Goal: Communication & Community: Answer question/provide support

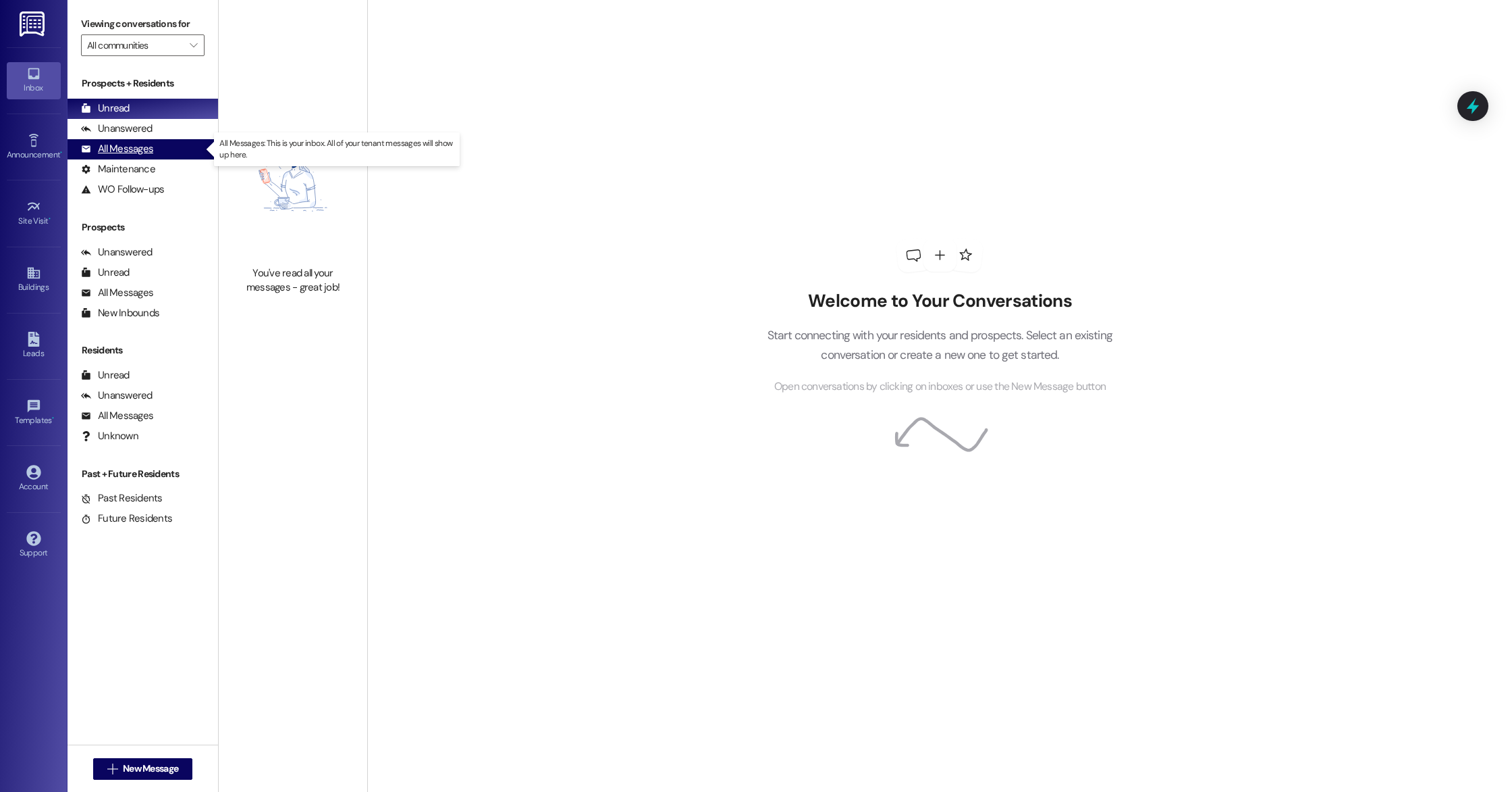
click at [123, 146] on div "All Messages" at bounding box center [117, 149] width 72 height 14
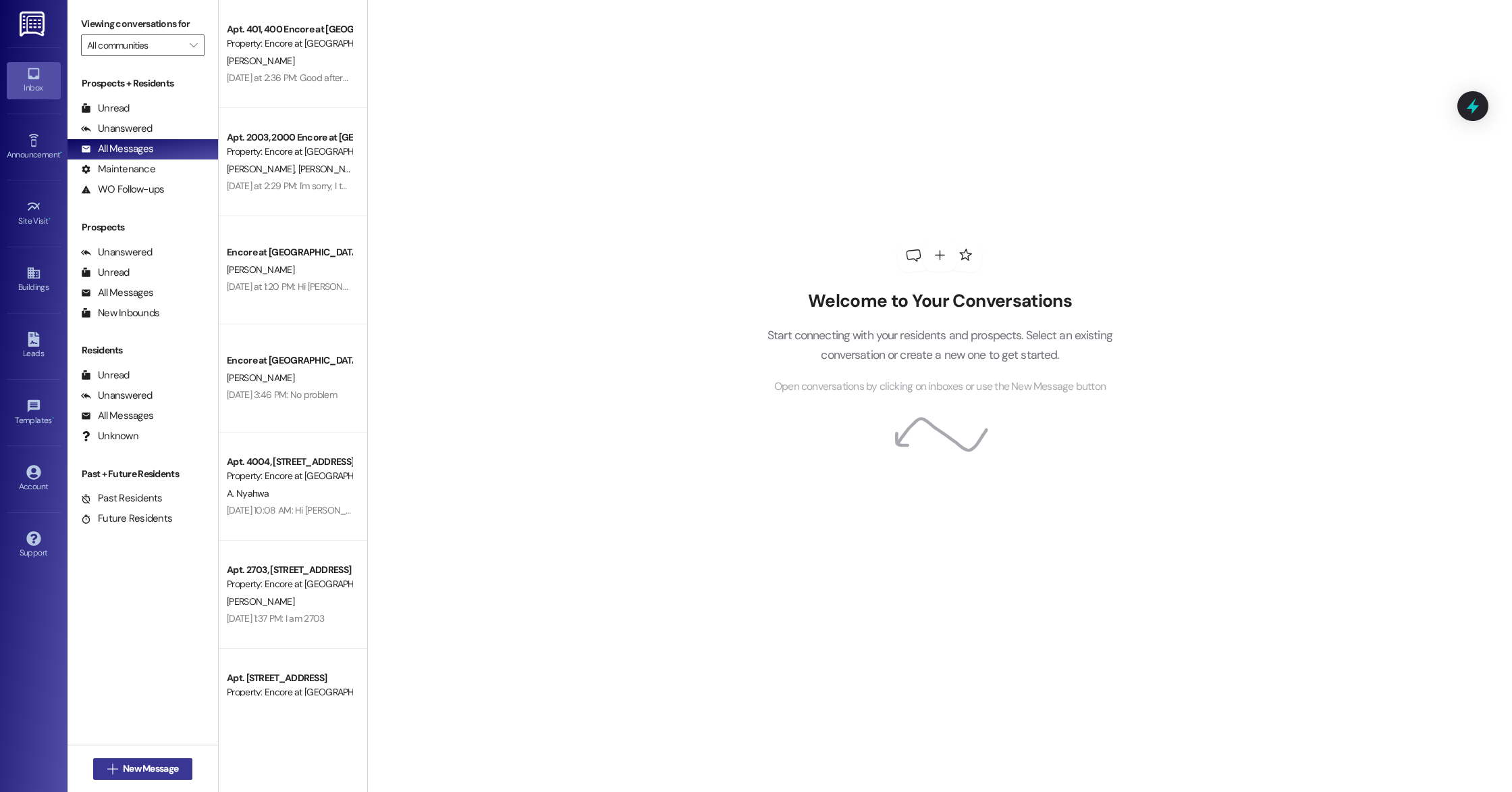
click at [120, 779] on button " New Message" at bounding box center [143, 768] width 100 height 22
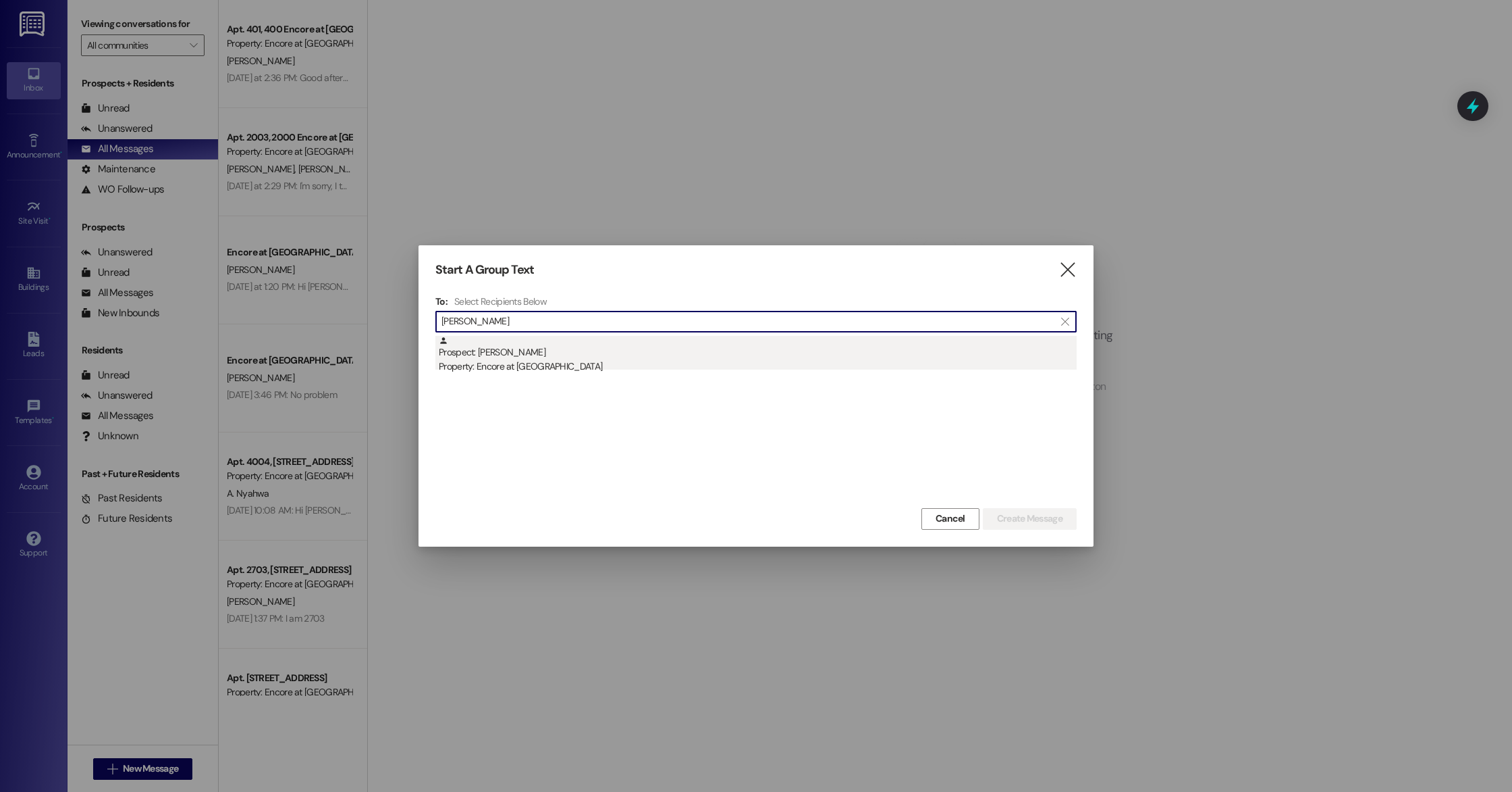
type input "[PERSON_NAME]"
click at [596, 350] on div "Prospect: [PERSON_NAME] Property: Encore at [GEOGRAPHIC_DATA]" at bounding box center [757, 355] width 638 height 39
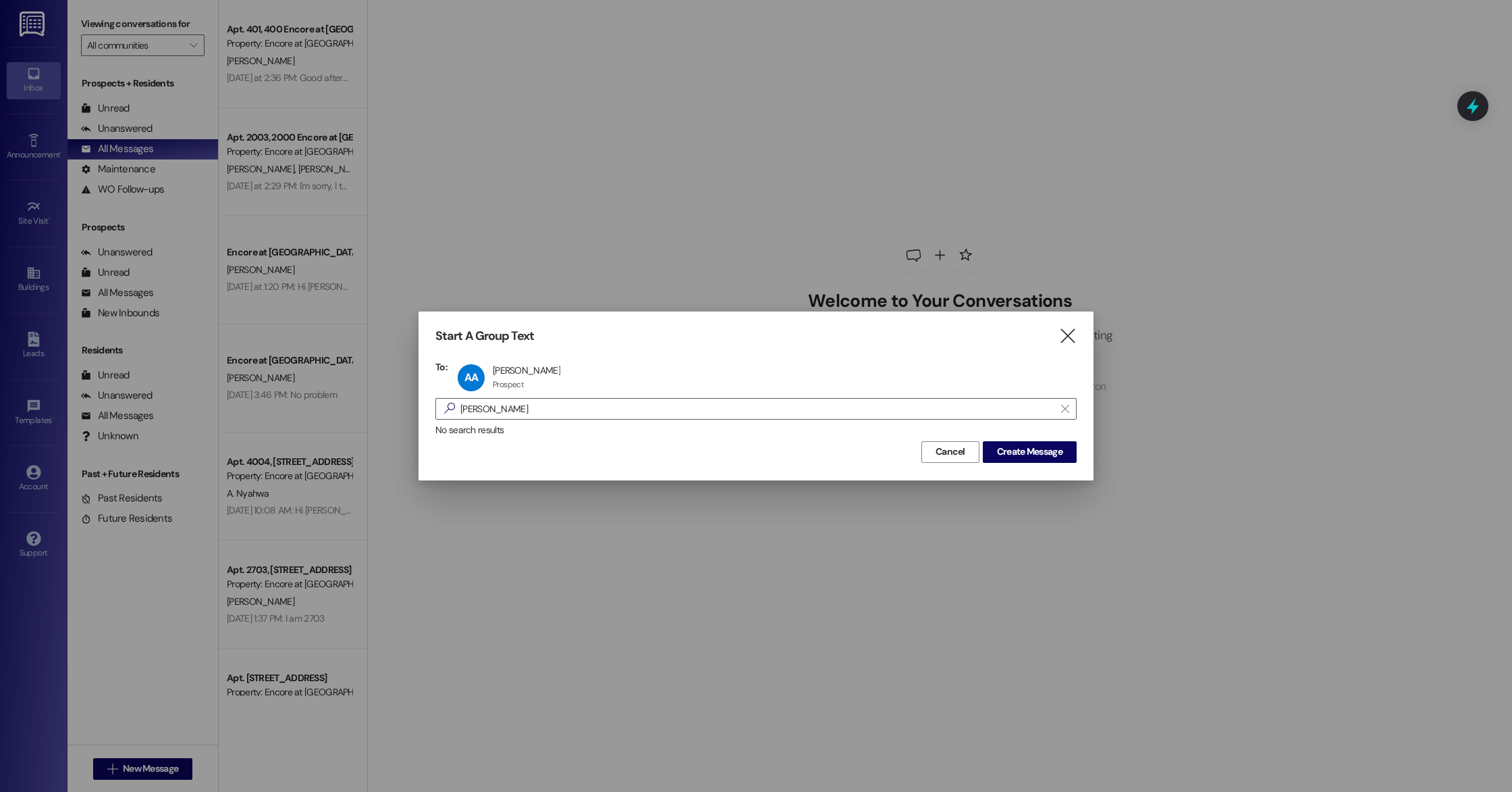
click at [1031, 454] on span "Create Message" at bounding box center [1030, 452] width 66 height 14
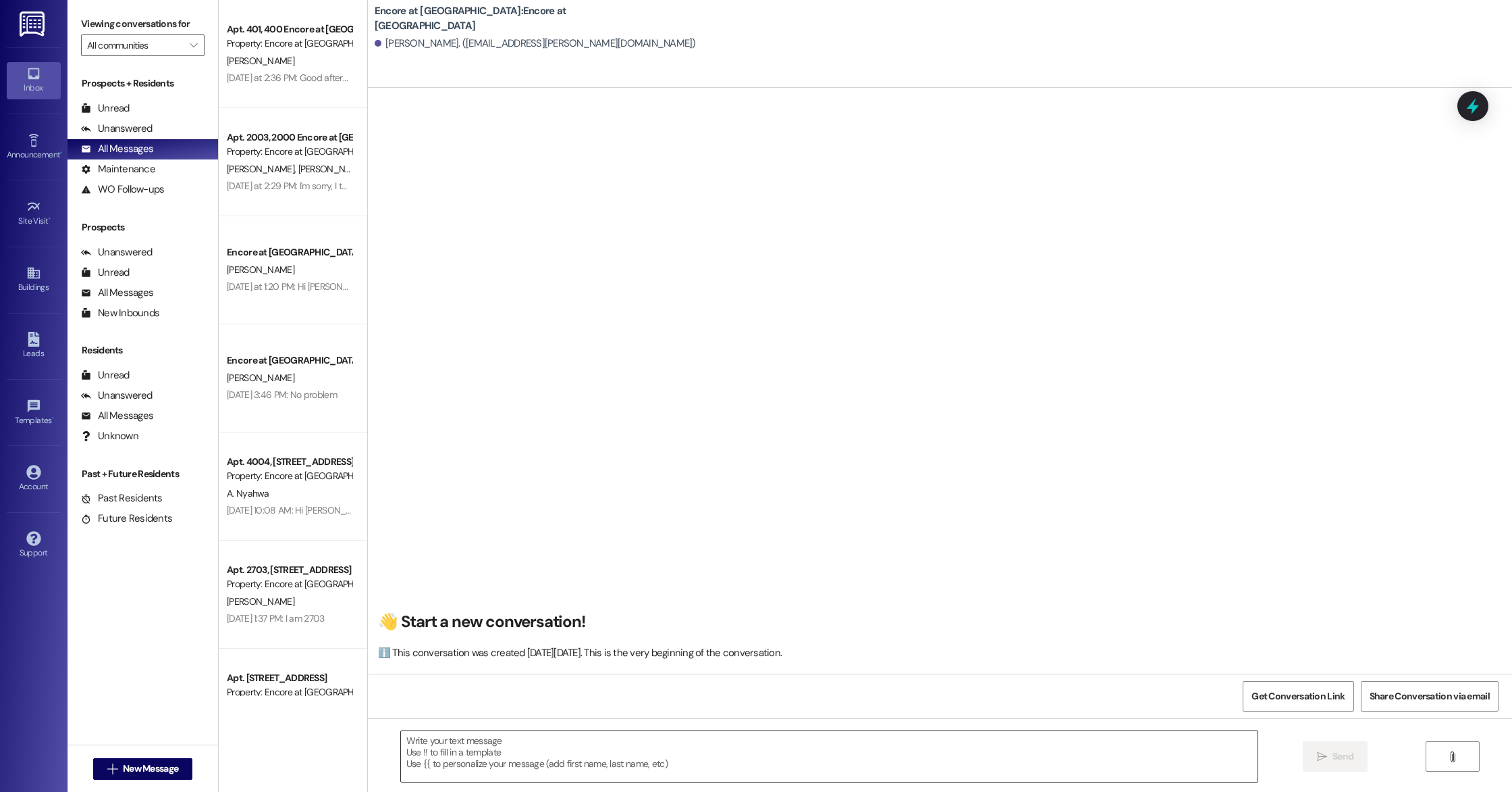
click at [614, 762] on textarea at bounding box center [829, 756] width 857 height 51
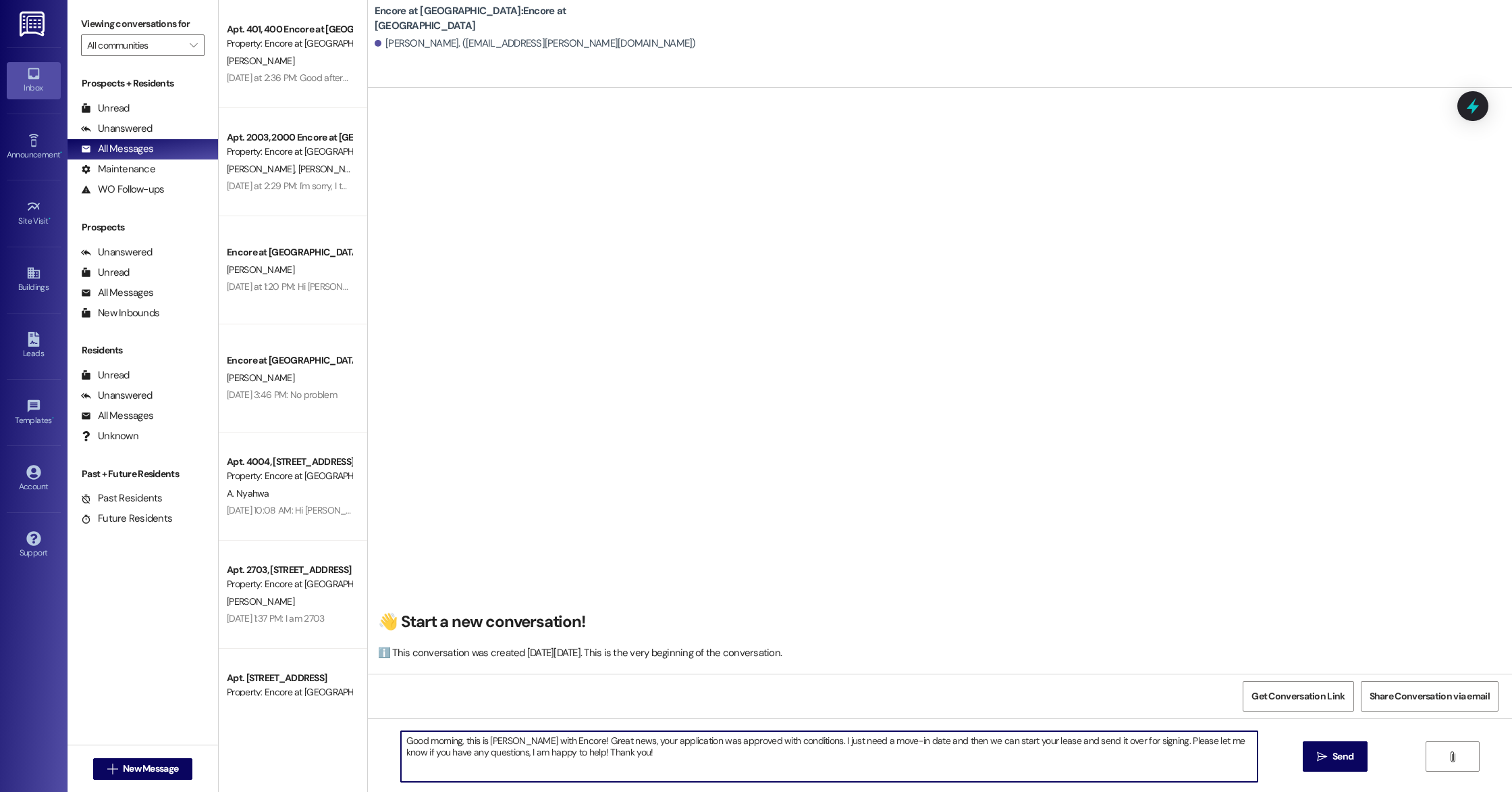
drag, startPoint x: 611, startPoint y: 741, endPoint x: 561, endPoint y: 745, distance: 50.2
click at [561, 745] on textarea "Good morning, this is [PERSON_NAME] with Encore! Great news, your application w…" at bounding box center [829, 756] width 857 height 51
click at [745, 741] on textarea "Good morning, this is [PERSON_NAME] with Encore! Your application was approved …" at bounding box center [829, 756] width 857 height 51
click at [894, 743] on textarea "Good morning, this is [PERSON_NAME] with Encore! Your application was approved …" at bounding box center [829, 756] width 857 height 51
click at [893, 753] on textarea "Good morning, this is [PERSON_NAME] with Encore! Your application was approved …" at bounding box center [829, 756] width 857 height 51
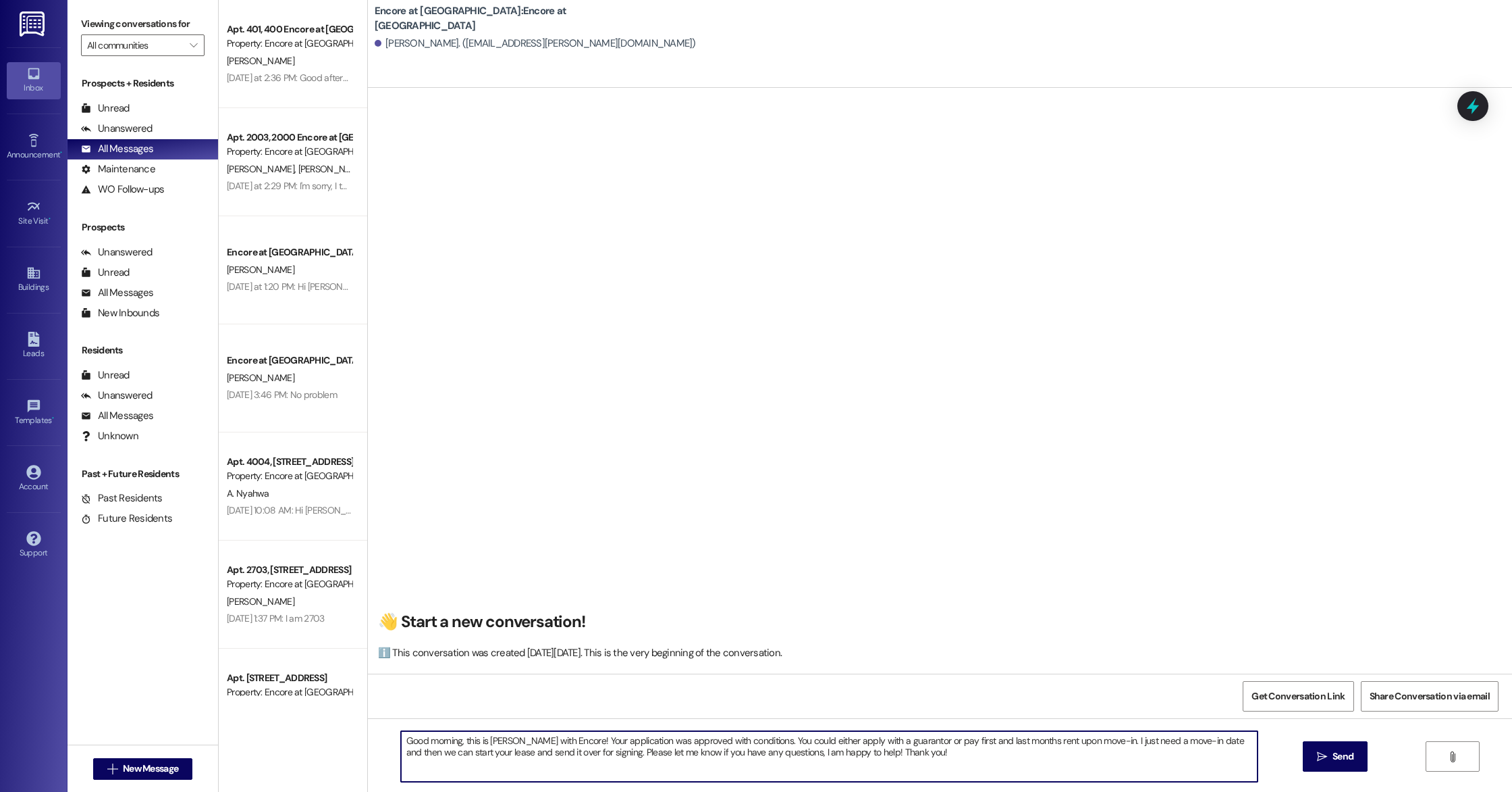
click at [1193, 745] on textarea "Good morning, this is [PERSON_NAME] with Encore! Your application was approved …" at bounding box center [829, 756] width 857 height 51
click at [1005, 753] on textarea "Good morning, this is [PERSON_NAME] with Encore! Your application was approved …" at bounding box center [829, 756] width 857 height 51
drag, startPoint x: 468, startPoint y: 757, endPoint x: 452, endPoint y: 757, distance: 16.0
click at [452, 757] on textarea "Good morning, this is [PERSON_NAME] with Encore! Your application was approved …" at bounding box center [829, 756] width 857 height 51
click at [979, 766] on textarea "Good morning, this is [PERSON_NAME] with Encore! Your application was approved …" at bounding box center [829, 756] width 857 height 51
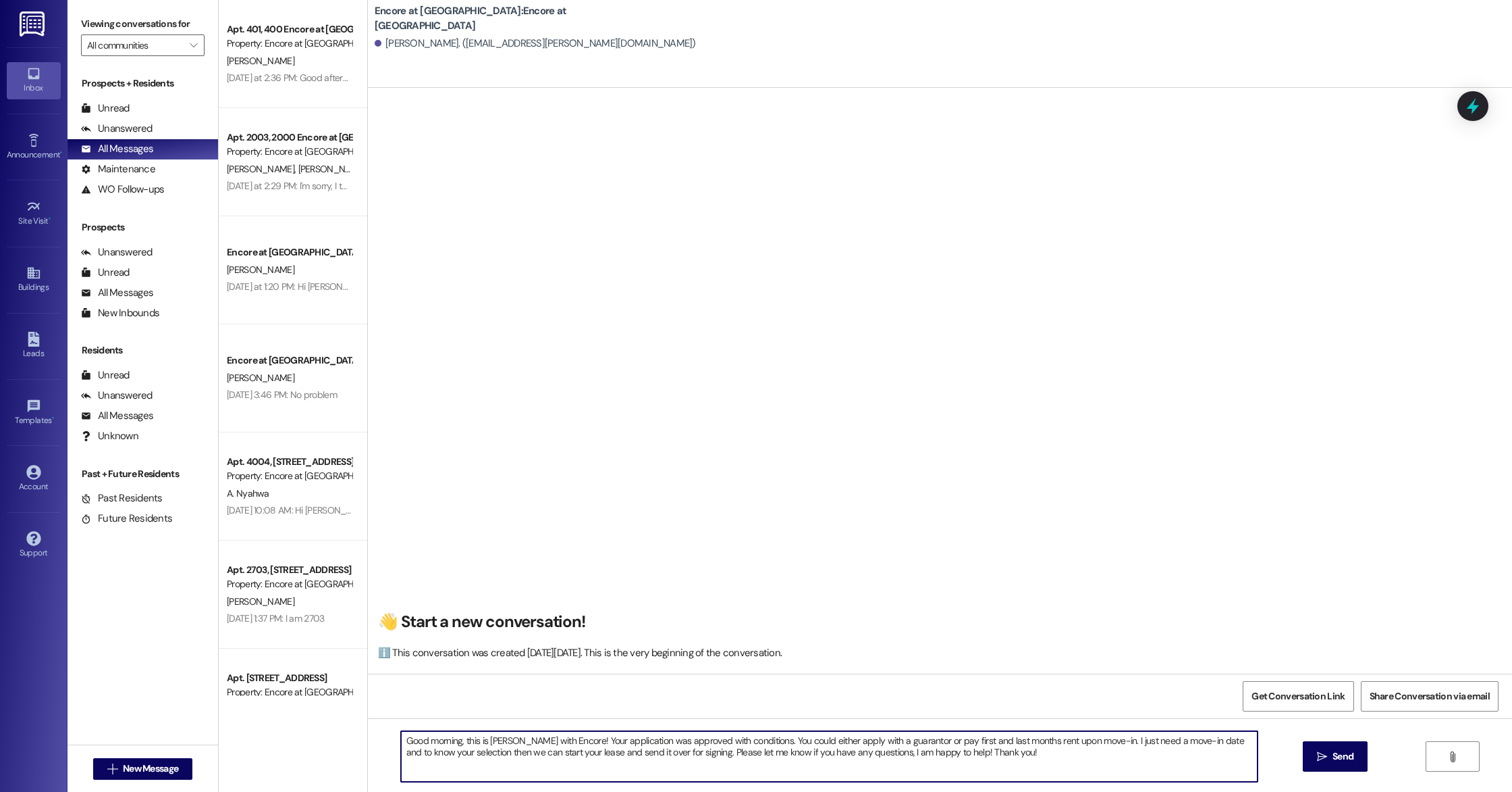
drag, startPoint x: 627, startPoint y: 751, endPoint x: 612, endPoint y: 757, distance: 16.2
click at [612, 757] on textarea "Good morning, this is [PERSON_NAME] with Encore! Your application was approved …" at bounding box center [829, 756] width 857 height 51
click at [1030, 762] on textarea "Good morning, this is [PERSON_NAME] with Encore! Your application was approved …" at bounding box center [829, 756] width 857 height 51
type textarea "Good morning, this is [PERSON_NAME] with Encore! Your application was approved …"
click at [1306, 759] on button " Send" at bounding box center [1336, 756] width 66 height 30
